Goal: Task Accomplishment & Management: Manage account settings

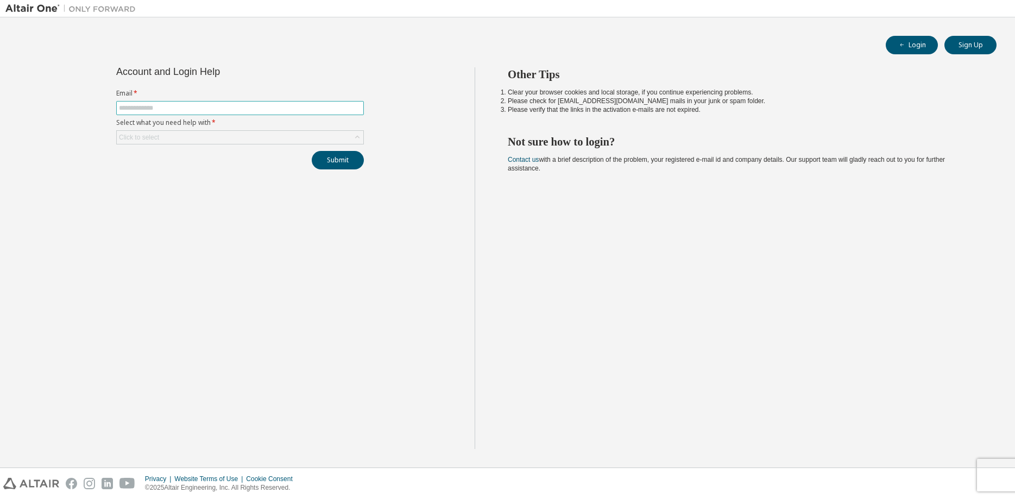
click at [177, 110] on input "text" at bounding box center [240, 108] width 242 height 9
type input "**********"
click at [173, 138] on div "Click to select" at bounding box center [240, 137] width 246 height 13
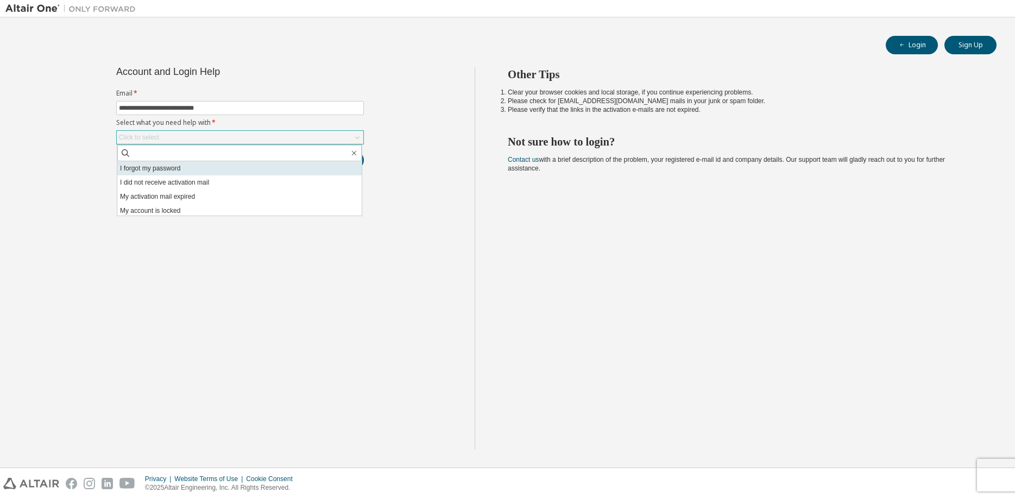
click at [157, 174] on li "I forgot my password" at bounding box center [239, 168] width 244 height 14
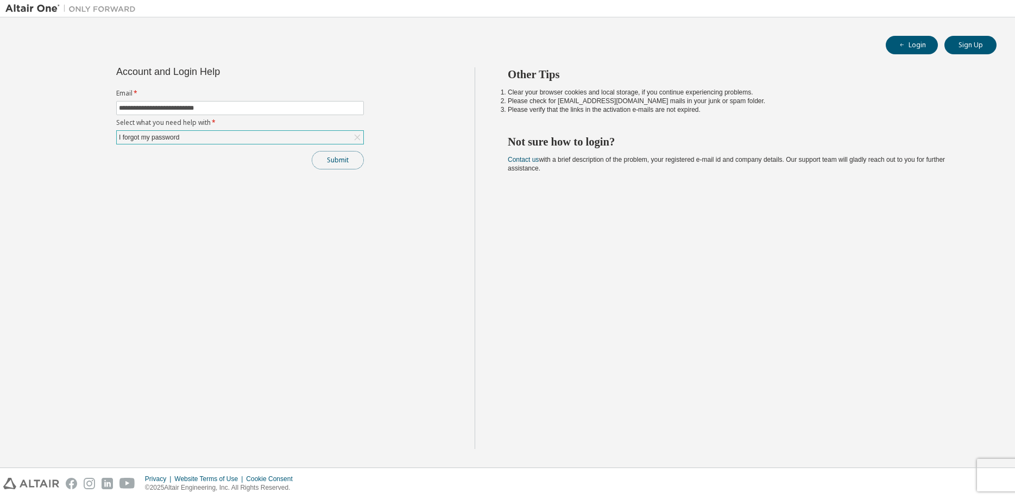
click at [347, 161] on button "Submit" at bounding box center [338, 160] width 52 height 18
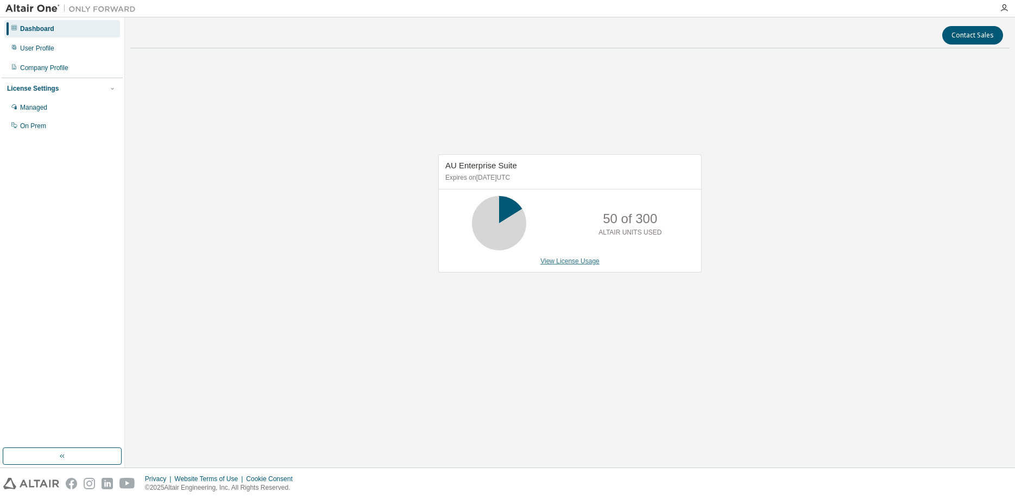
click at [587, 261] on link "View License Usage" at bounding box center [569, 261] width 59 height 8
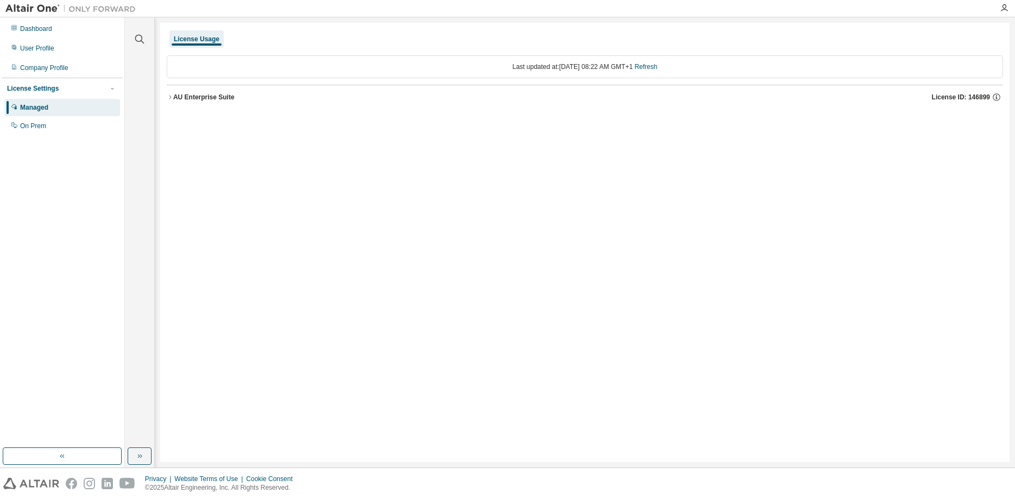
click at [171, 96] on icon "button" at bounding box center [170, 97] width 7 height 7
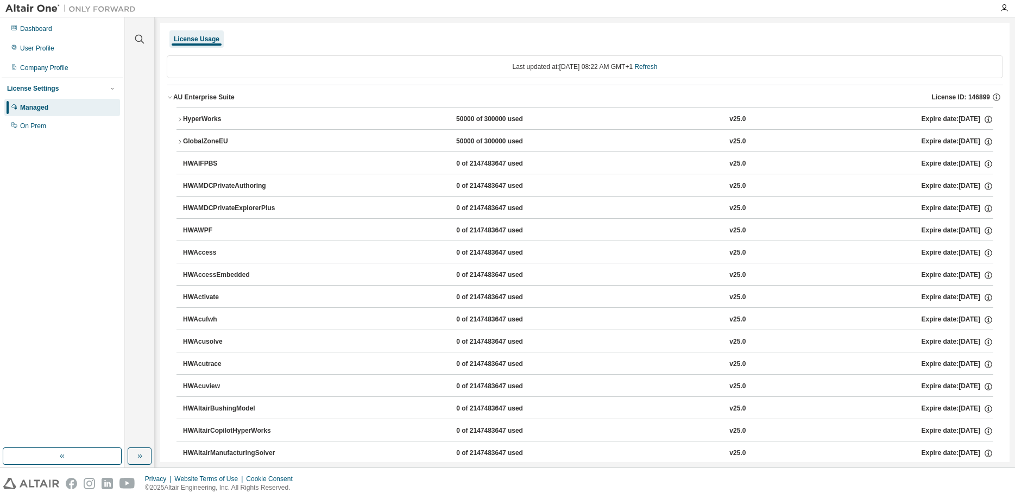
click at [177, 119] on icon "button" at bounding box center [179, 119] width 7 height 7
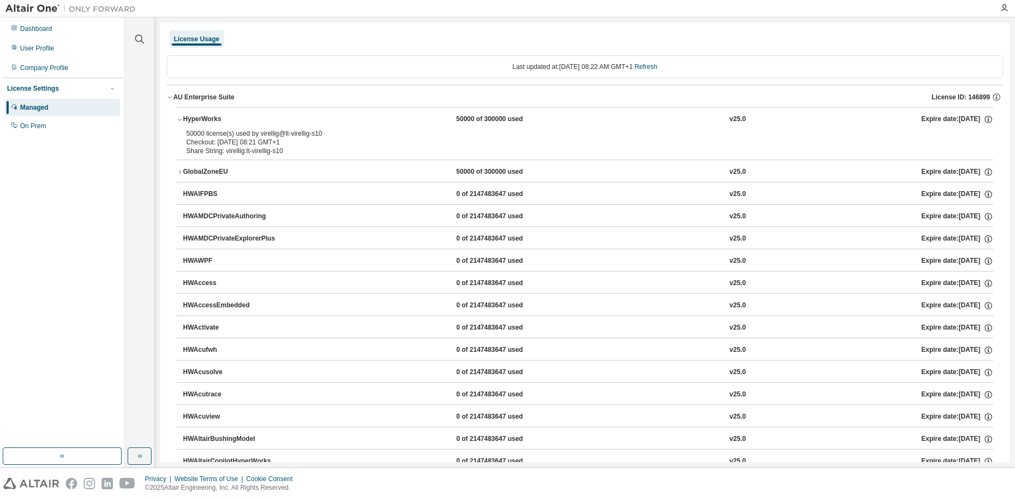
click at [180, 172] on icon "button" at bounding box center [180, 172] width 2 height 4
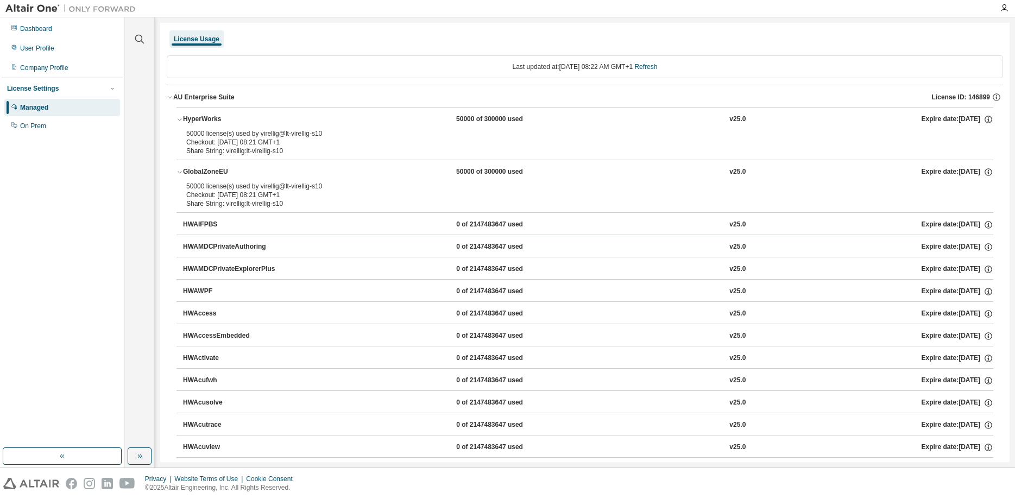
click at [180, 172] on icon "button" at bounding box center [179, 172] width 7 height 7
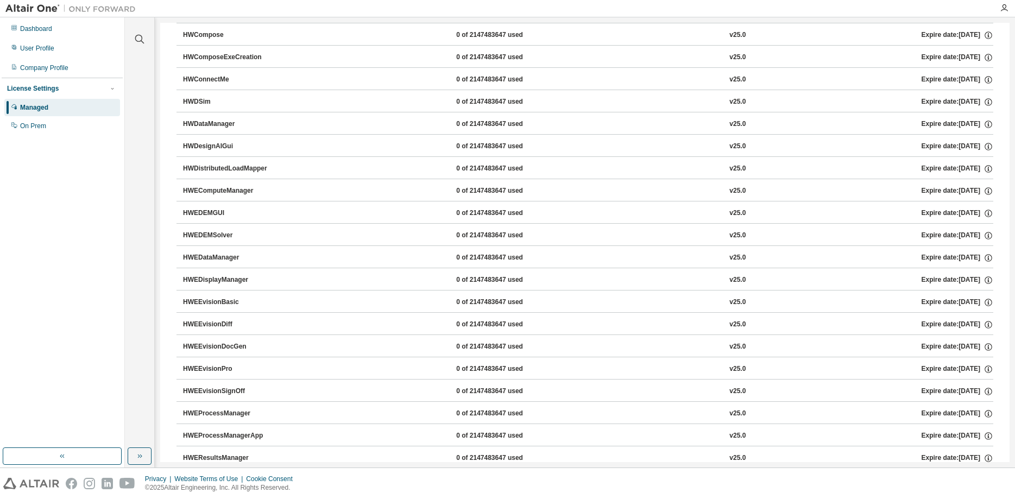
scroll to position [678, 0]
